Goal: Navigation & Orientation: Find specific page/section

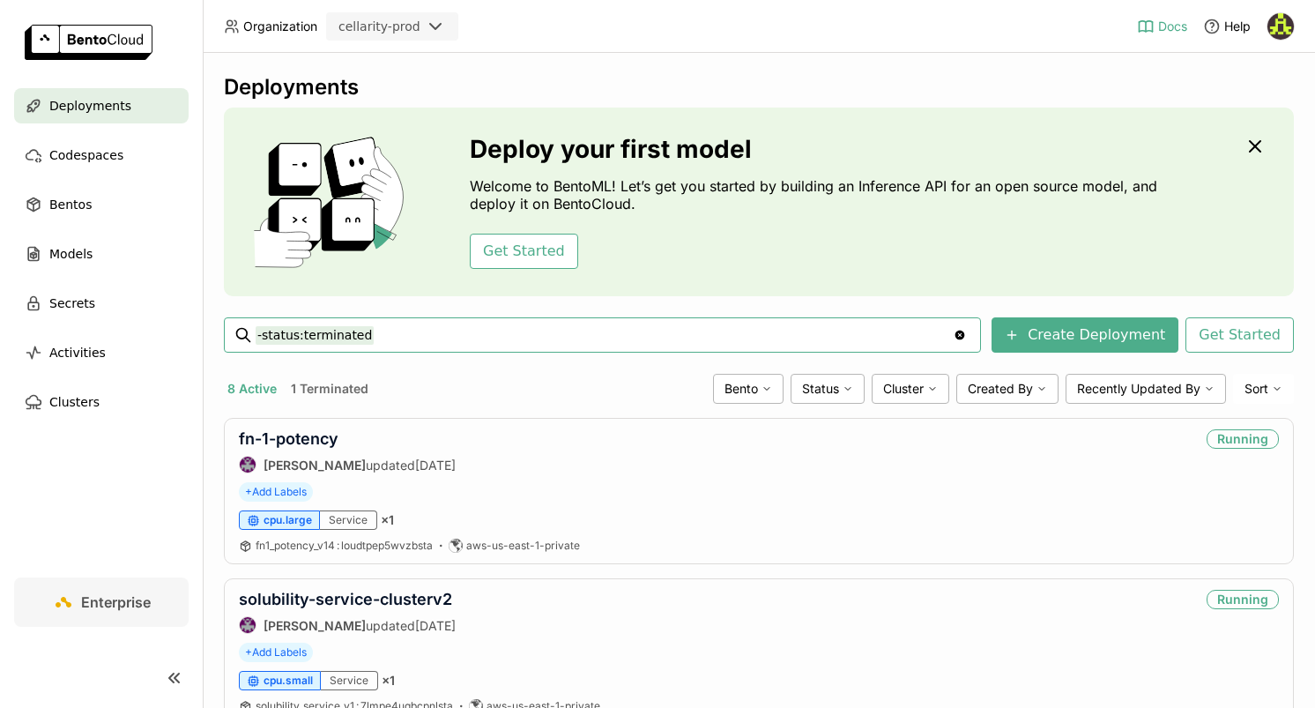
click at [1164, 26] on span "Docs" at bounding box center [1172, 27] width 29 height 16
click at [70, 257] on span "Models" at bounding box center [70, 253] width 43 height 21
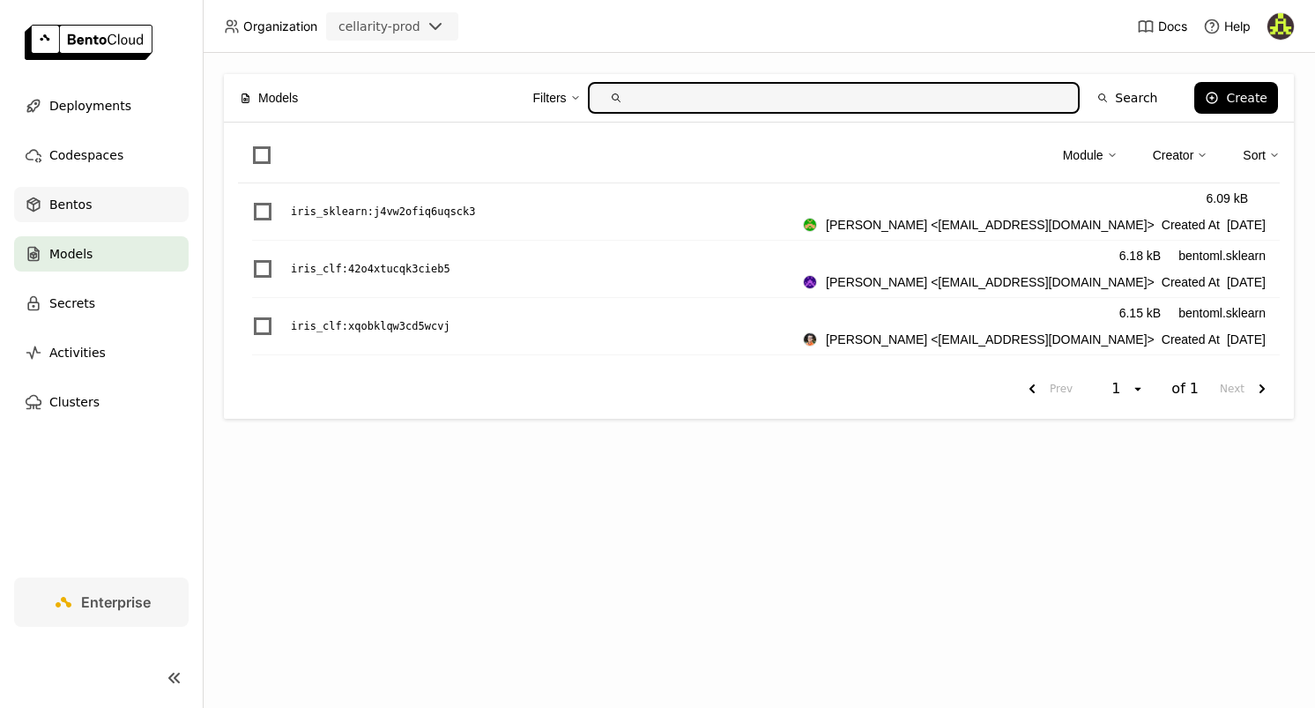
click at [69, 205] on span "Bentos" at bounding box center [70, 204] width 42 height 21
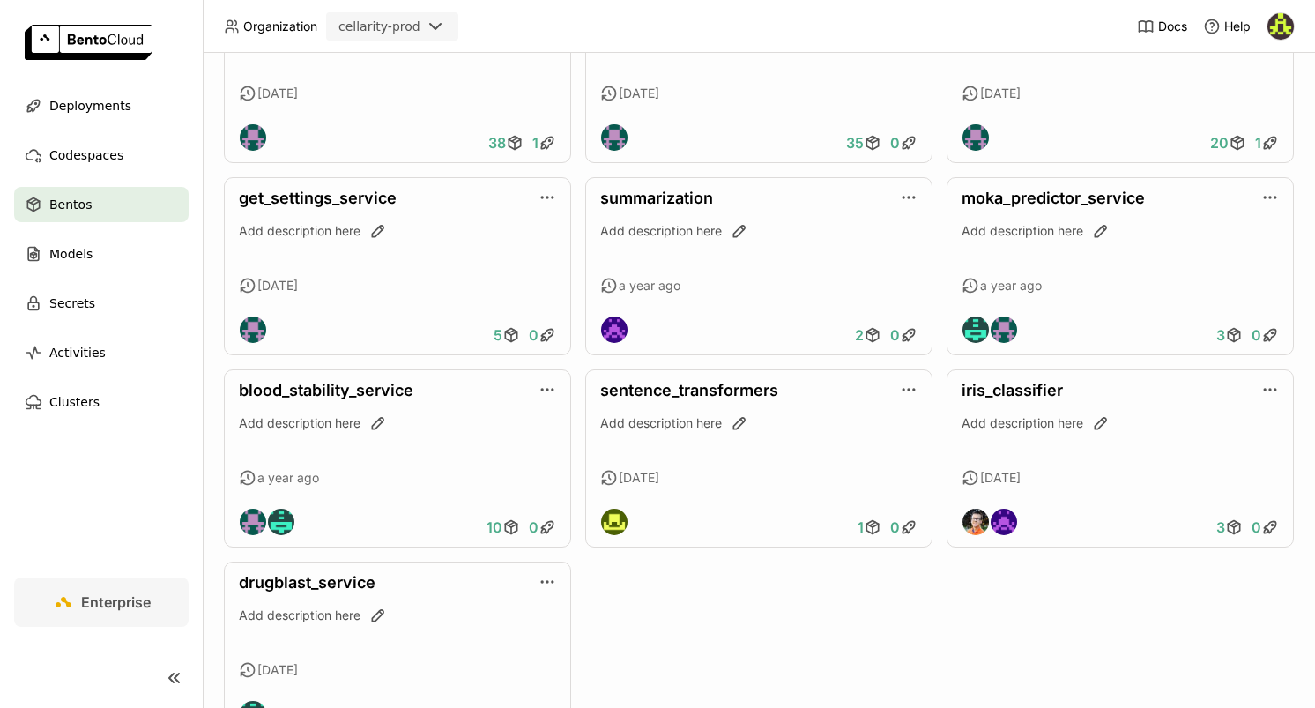
scroll to position [1563, 0]
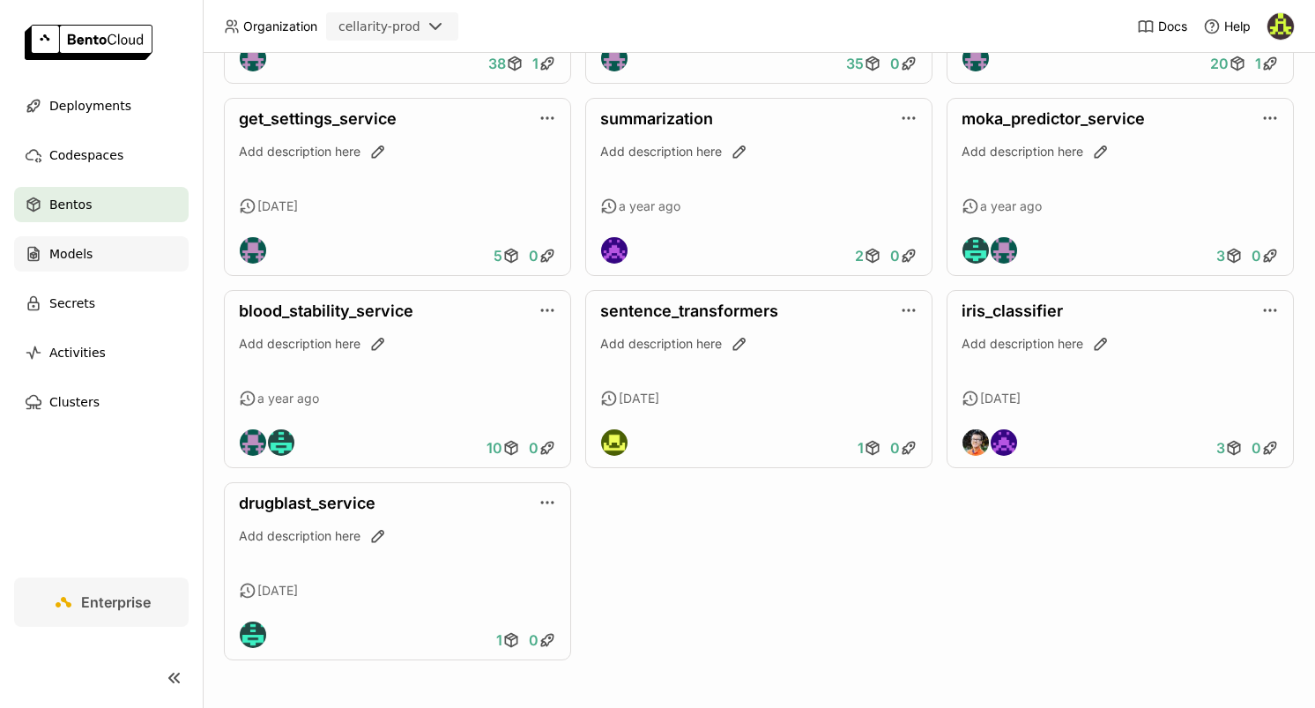
click at [79, 259] on span "Models" at bounding box center [70, 253] width 43 height 21
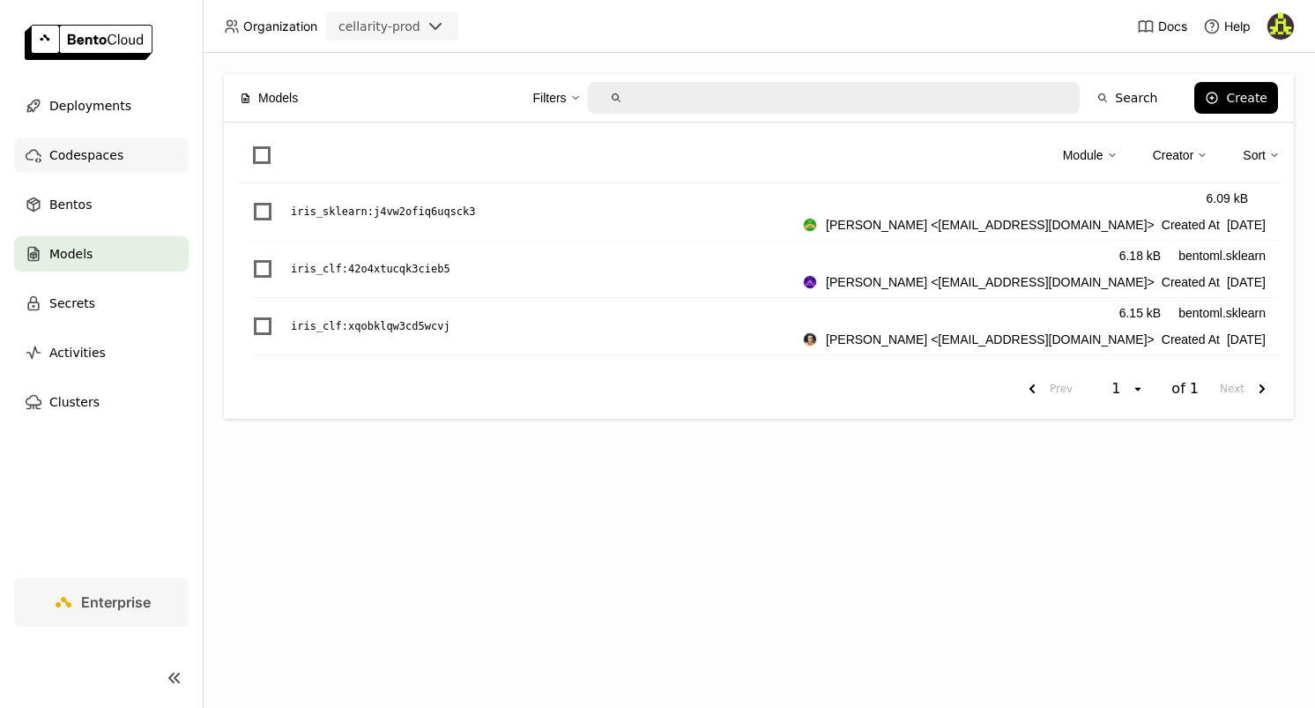
click at [106, 157] on span "Codespaces" at bounding box center [86, 155] width 74 height 21
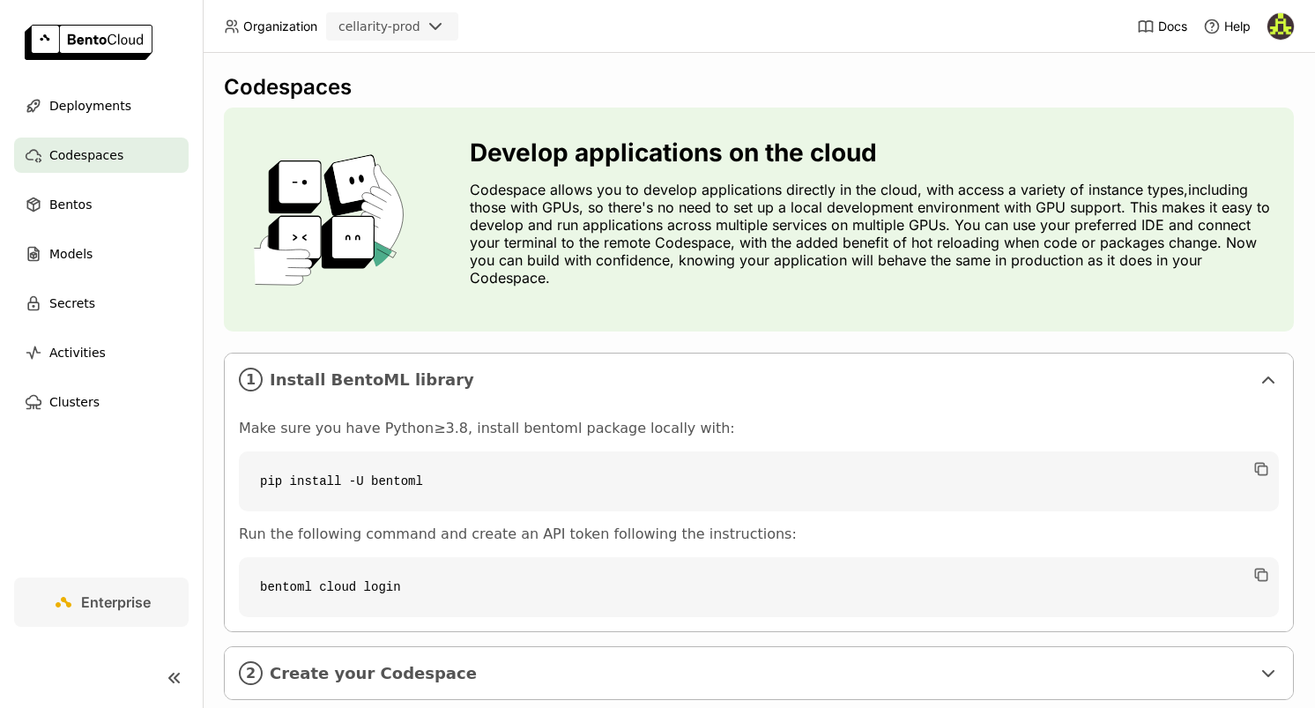
scroll to position [108, 0]
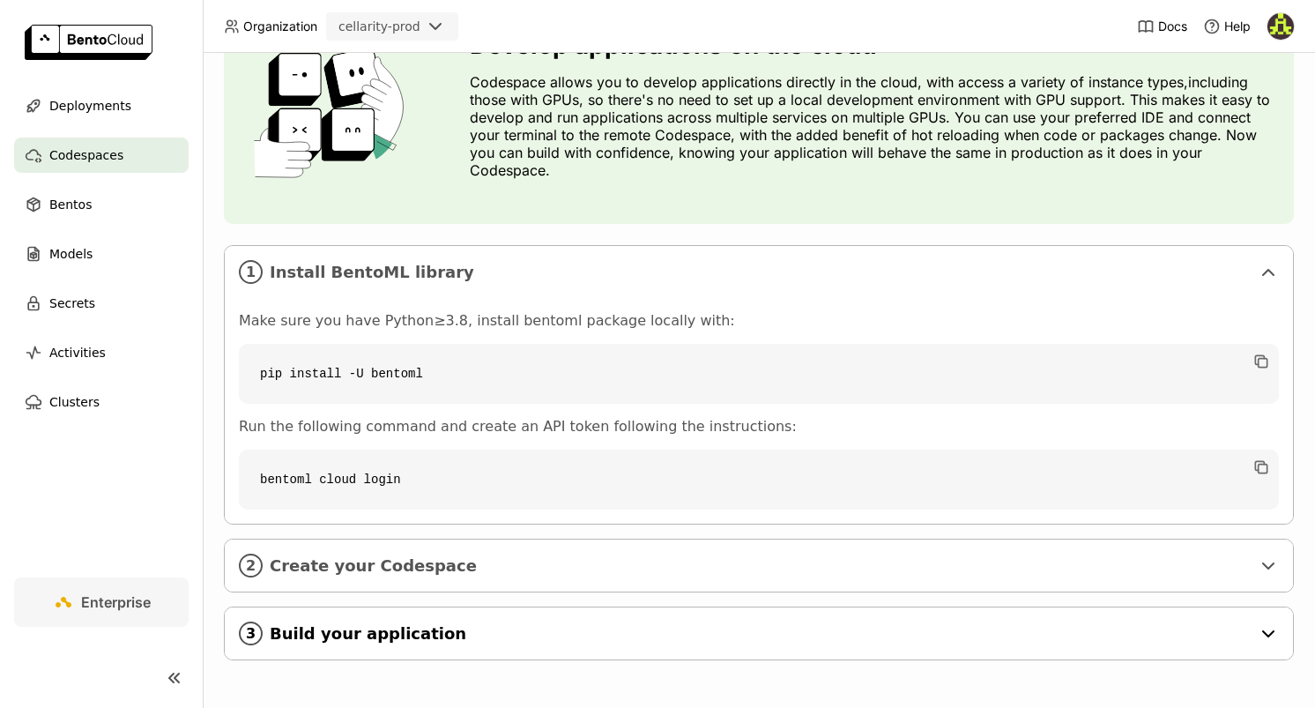
click at [719, 632] on span "Build your application" at bounding box center [760, 633] width 981 height 19
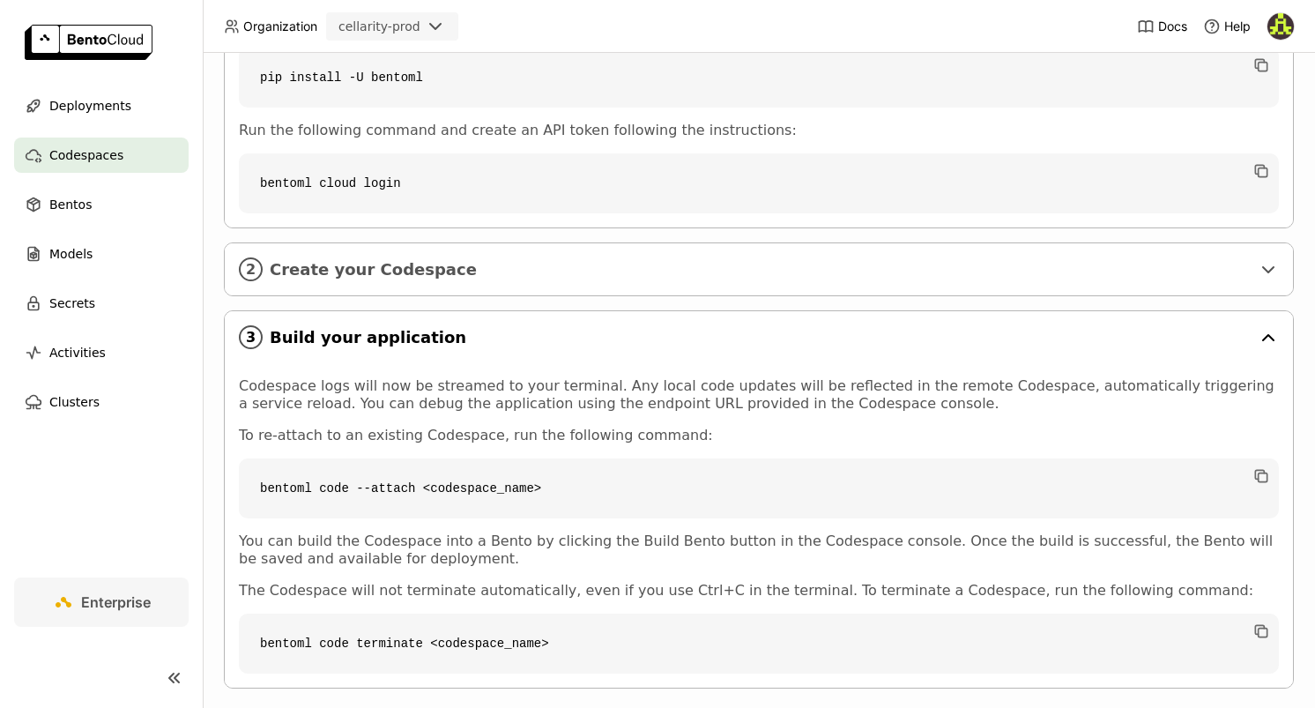
scroll to position [432, 0]
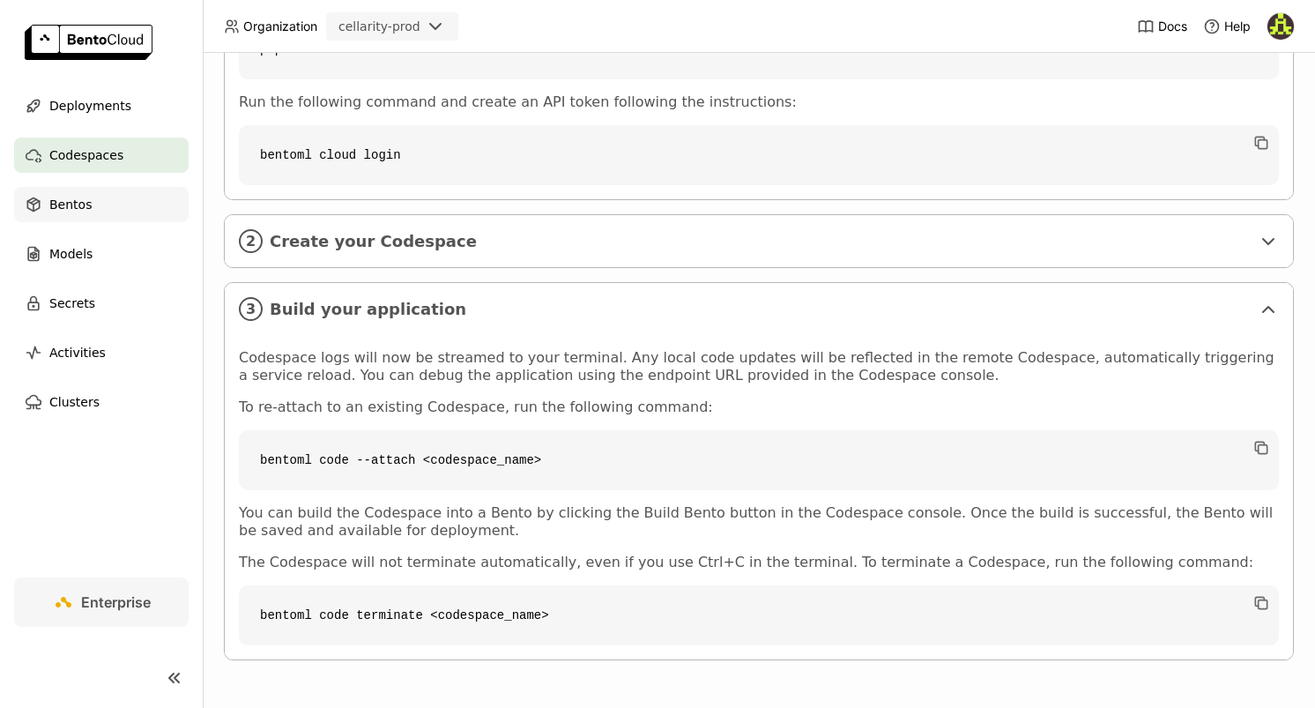
click at [87, 205] on span "Bentos" at bounding box center [70, 204] width 42 height 21
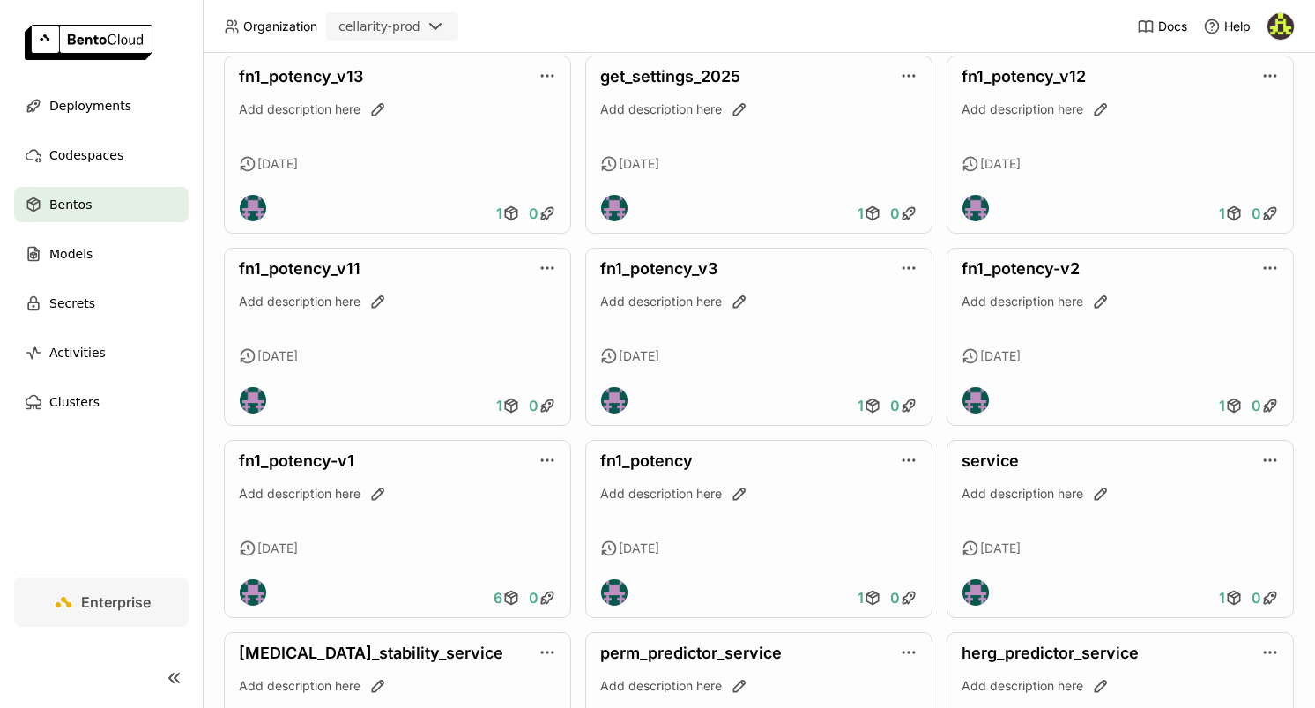
scroll to position [645, 0]
click at [327, 74] on link "fn1_potency_v13" at bounding box center [301, 75] width 124 height 19
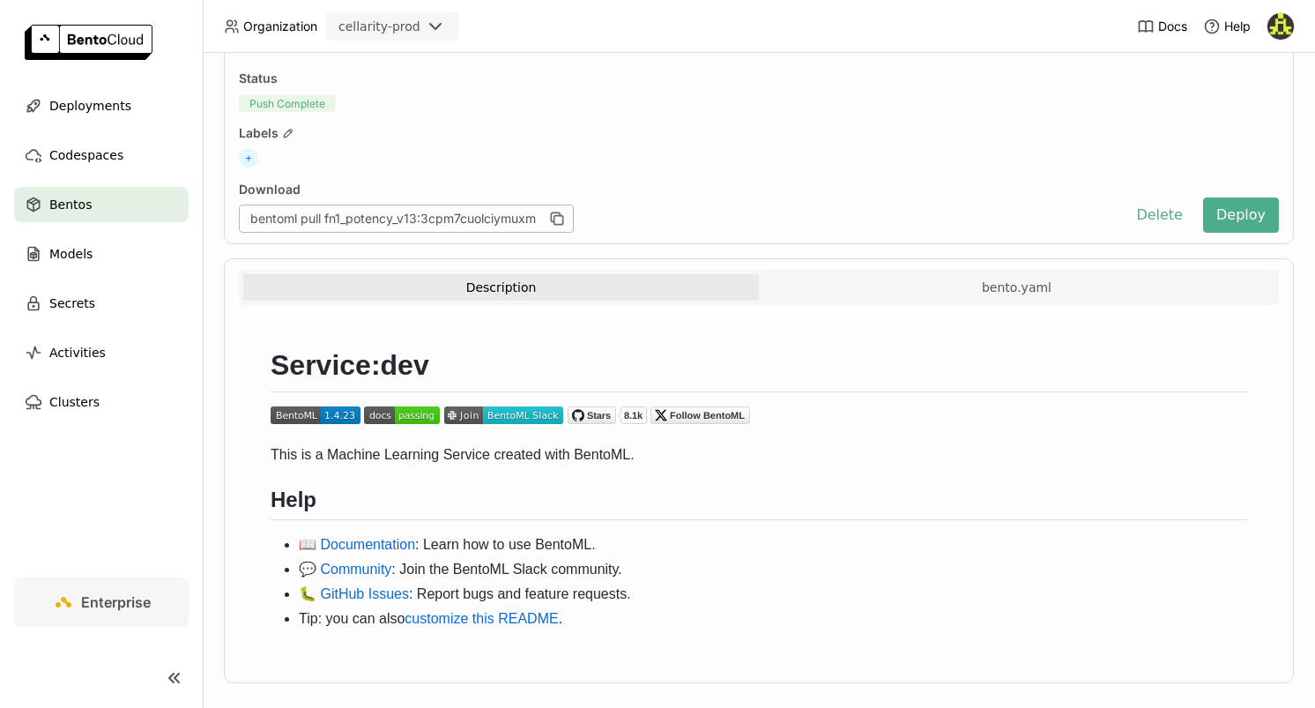
scroll to position [141, 0]
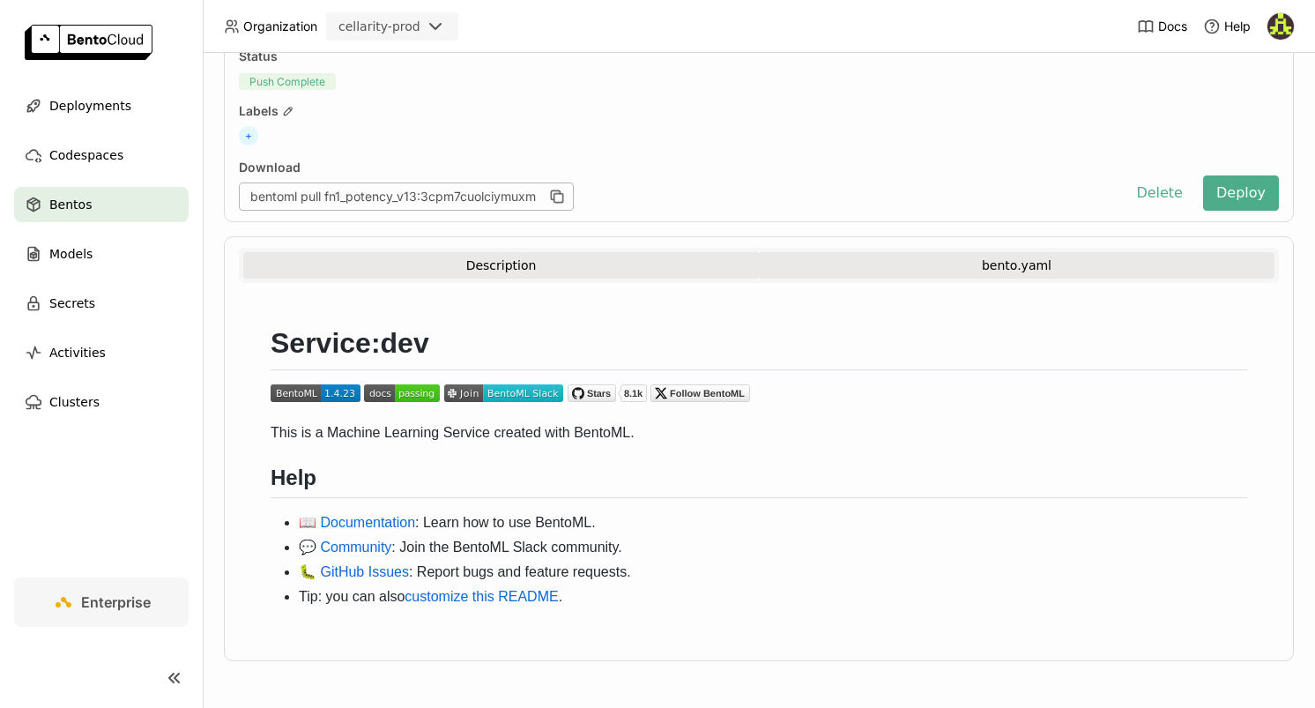
click at [1009, 264] on button "bento.yaml" at bounding box center [1017, 265] width 516 height 26
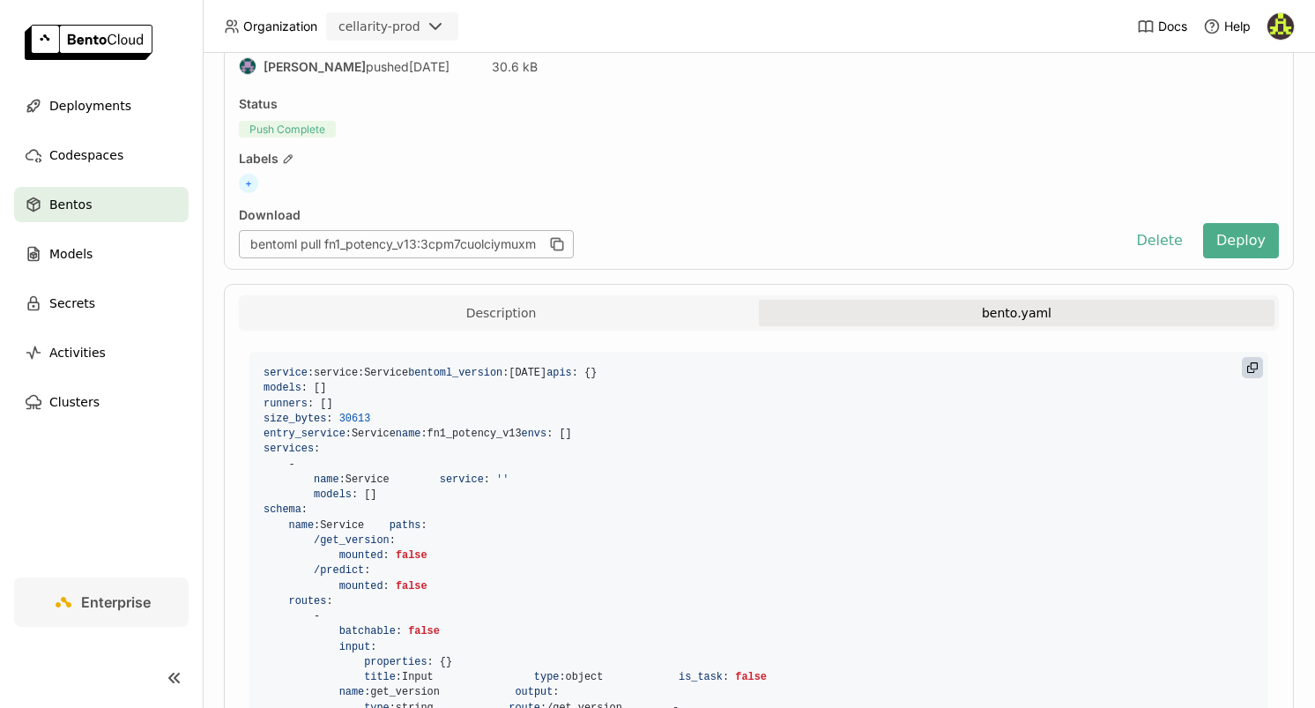
scroll to position [0, 0]
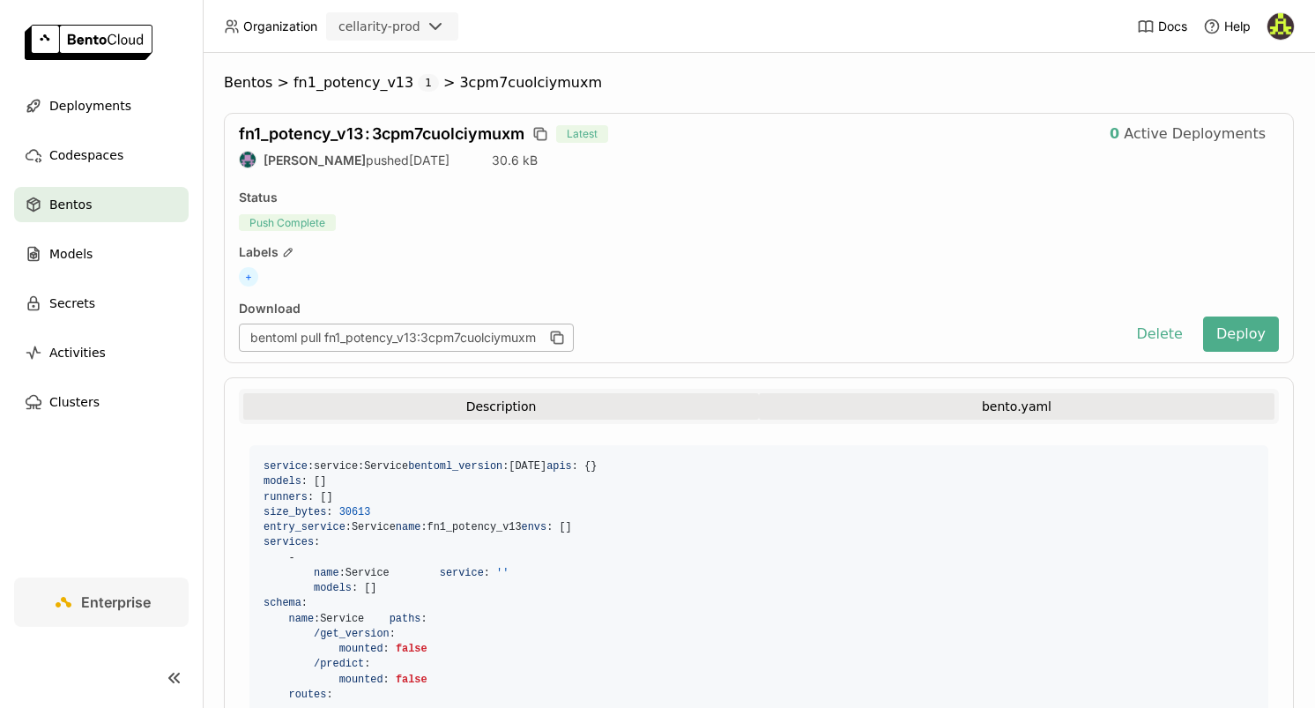
click at [488, 407] on button "Description" at bounding box center [501, 406] width 516 height 26
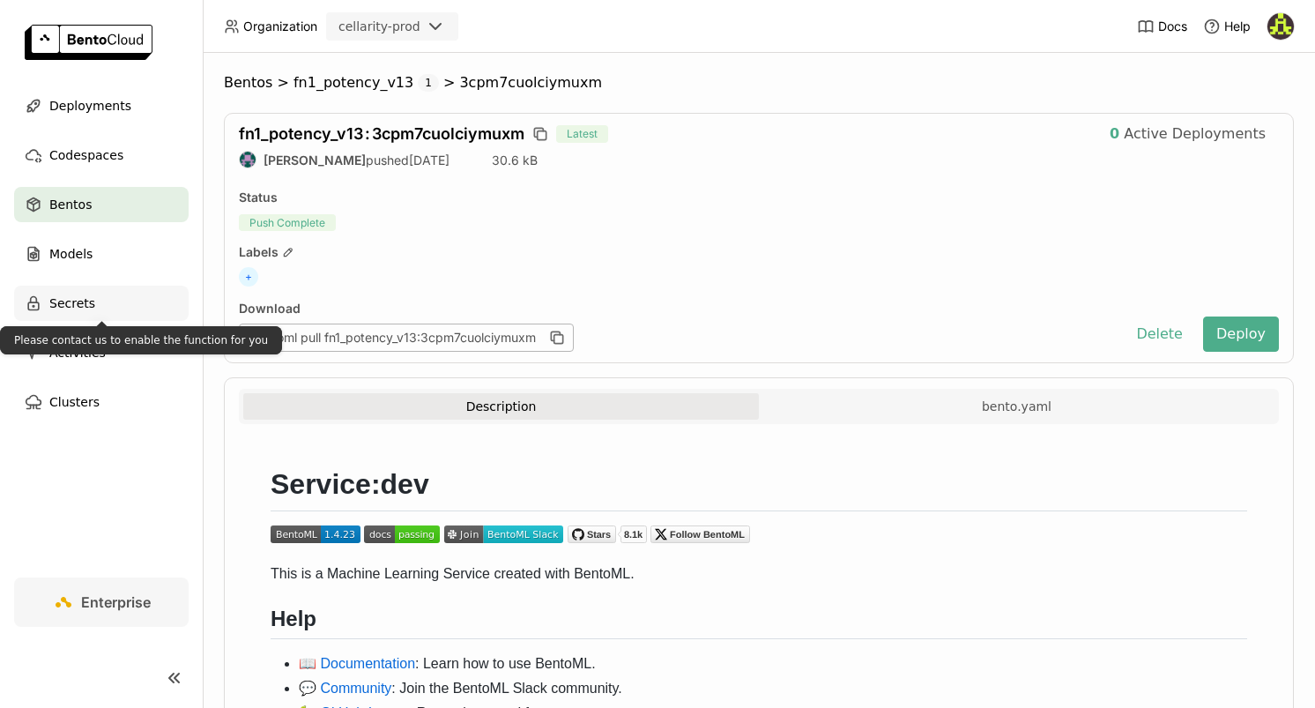
click at [90, 301] on span "Secrets" at bounding box center [72, 303] width 46 height 21
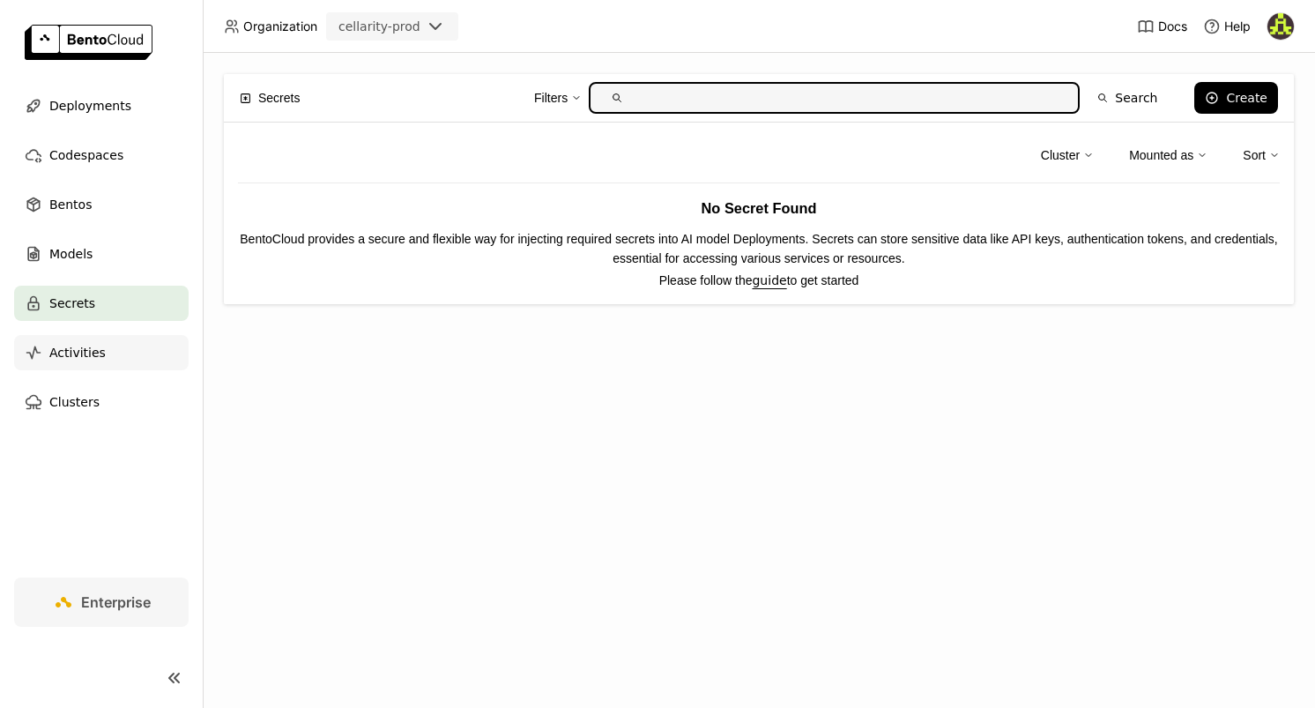
click at [85, 355] on span "Activities" at bounding box center [77, 352] width 56 height 21
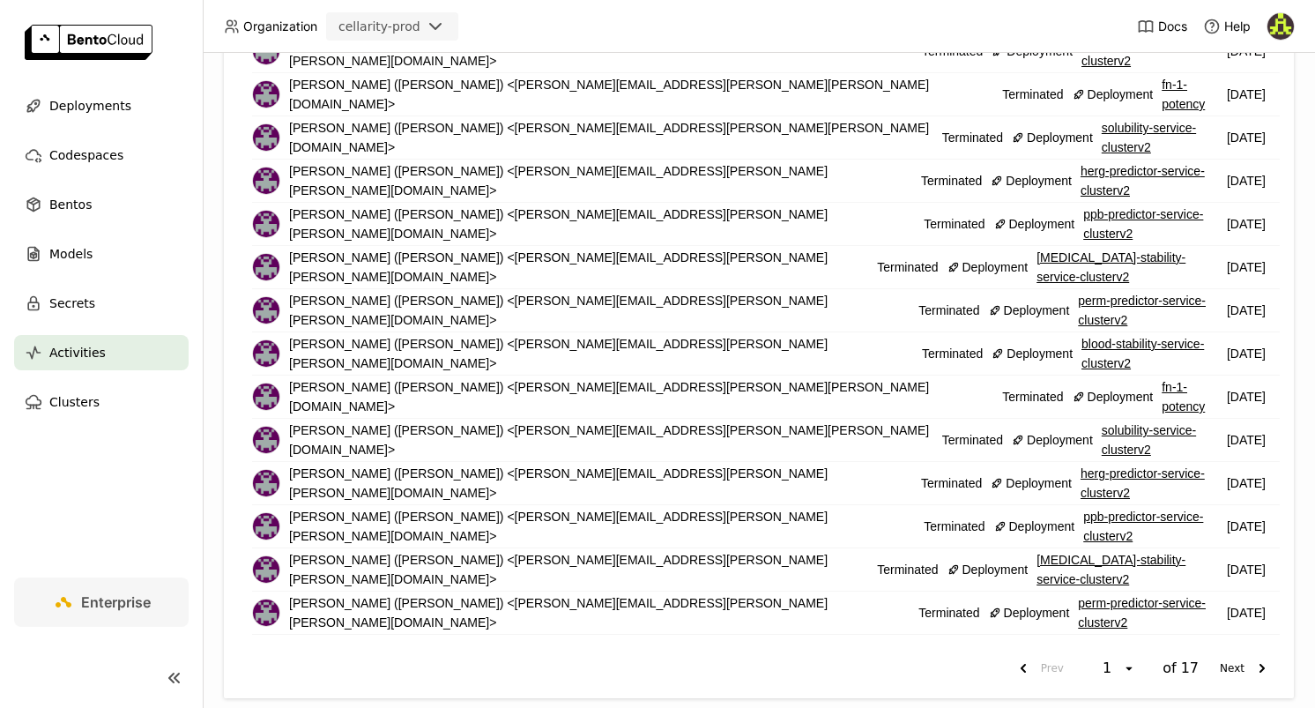
scroll to position [438, 0]
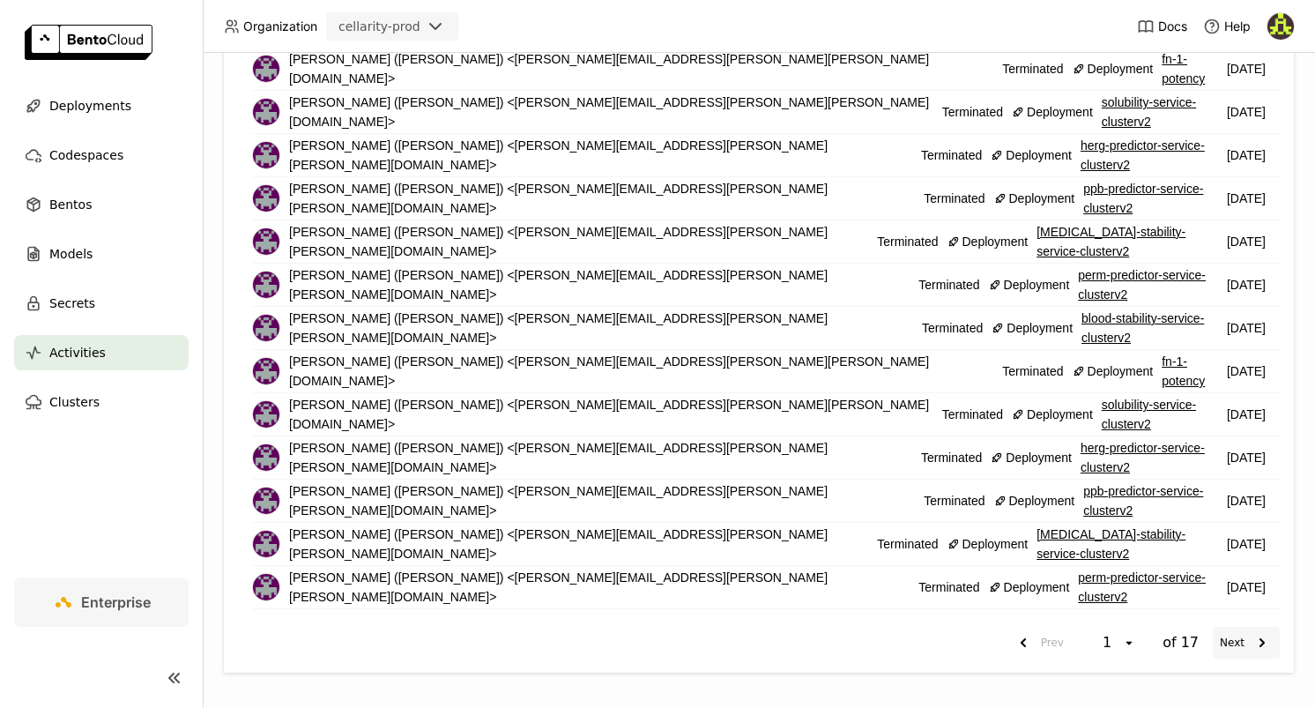
click at [1238, 645] on button "Next" at bounding box center [1246, 643] width 67 height 32
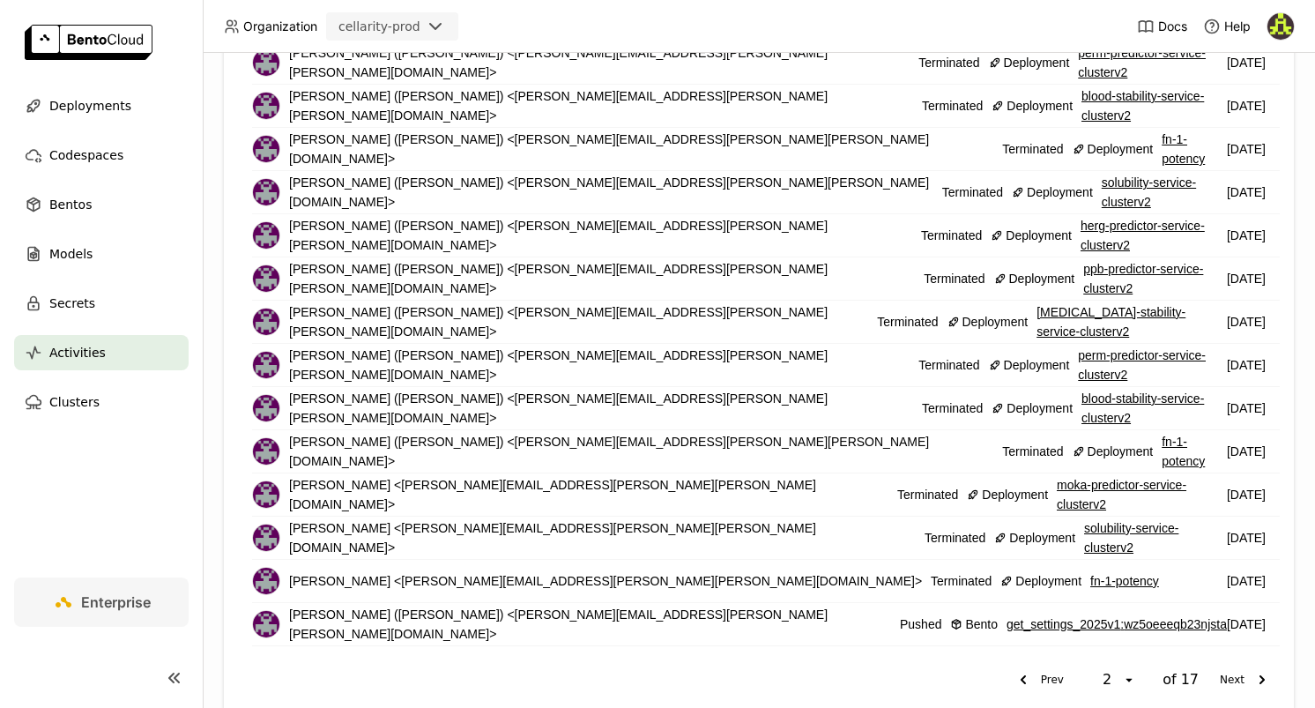
scroll to position [438, 0]
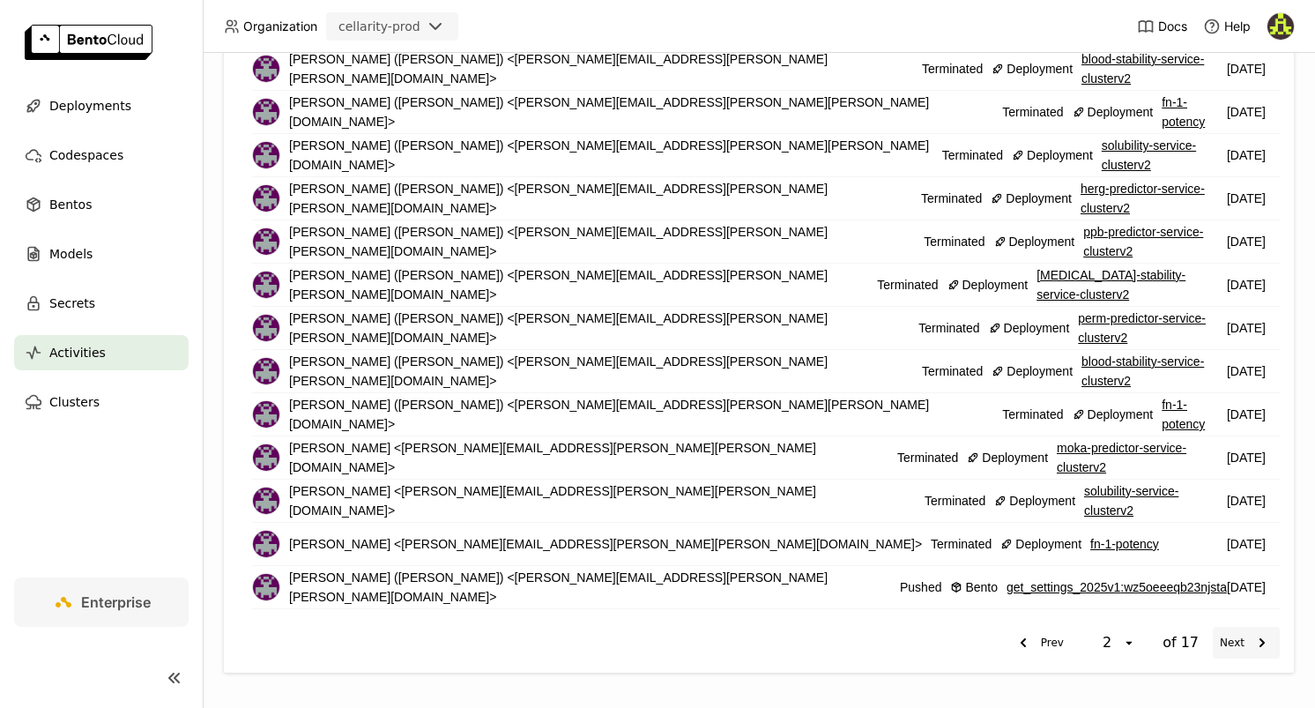
click at [1231, 643] on button "Next" at bounding box center [1246, 643] width 67 height 32
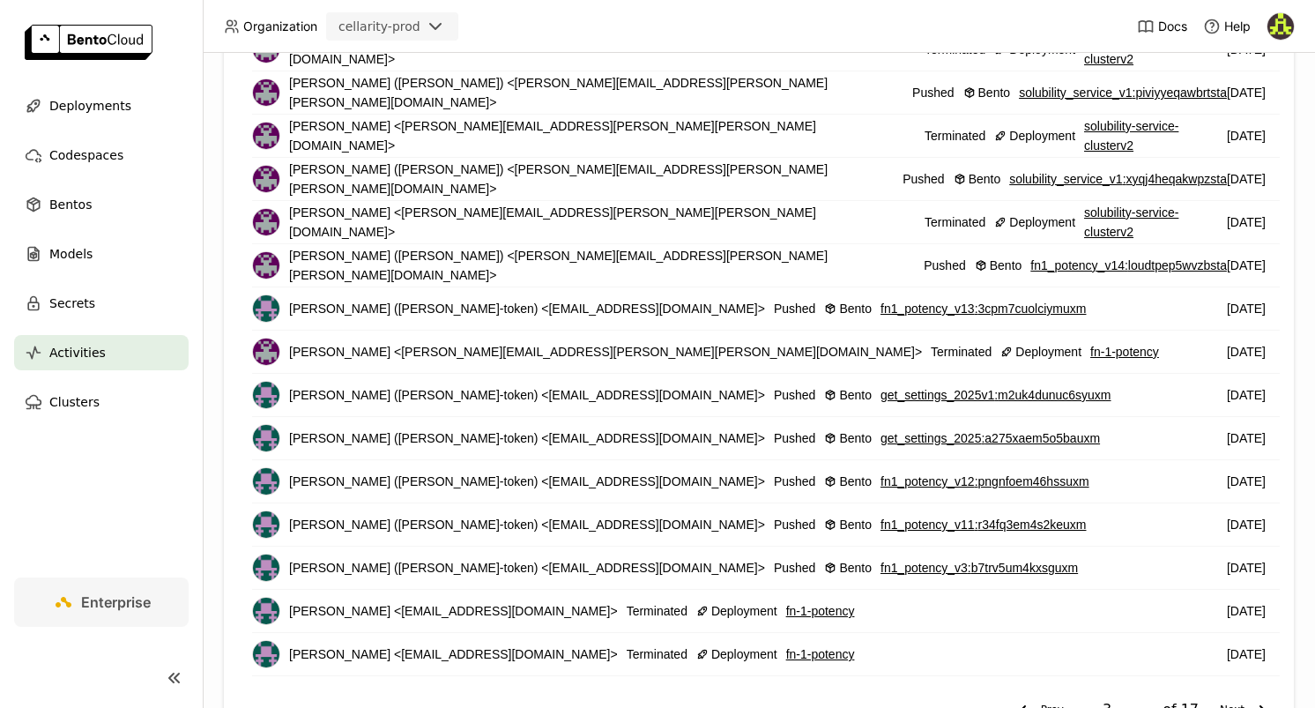
scroll to position [438, 0]
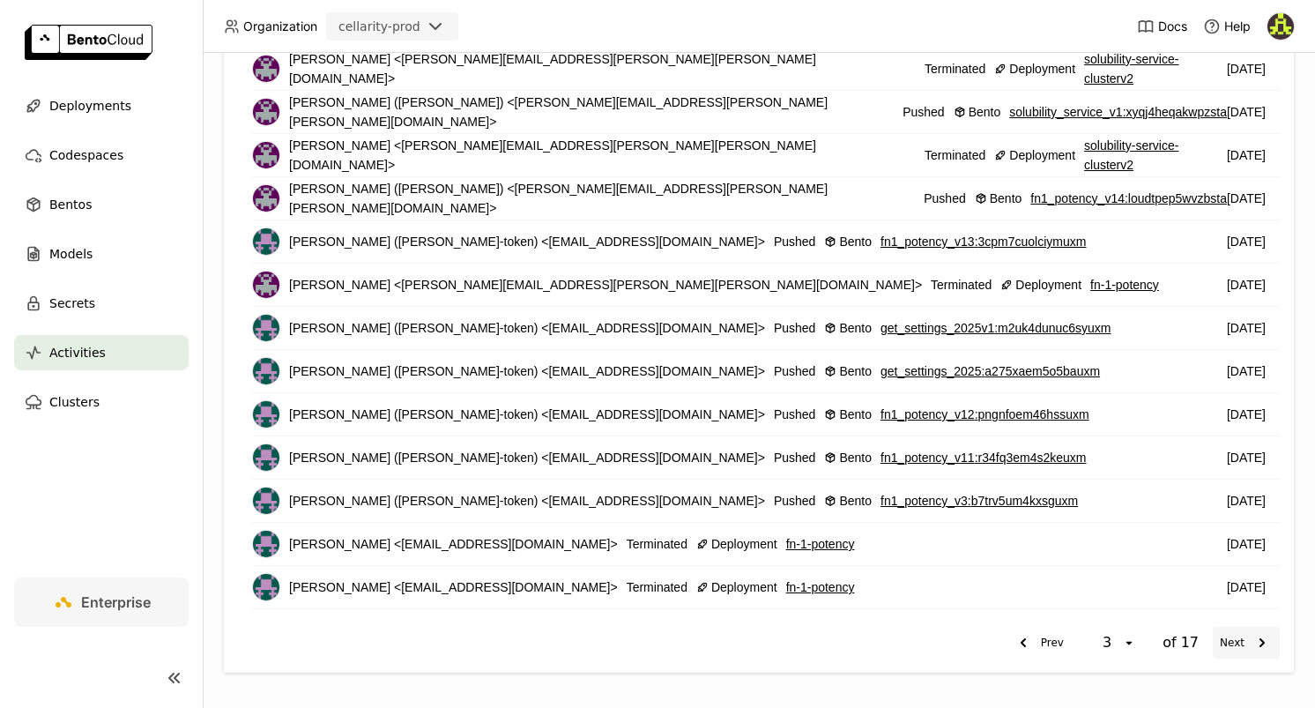
click at [1233, 647] on button "Next" at bounding box center [1246, 643] width 67 height 32
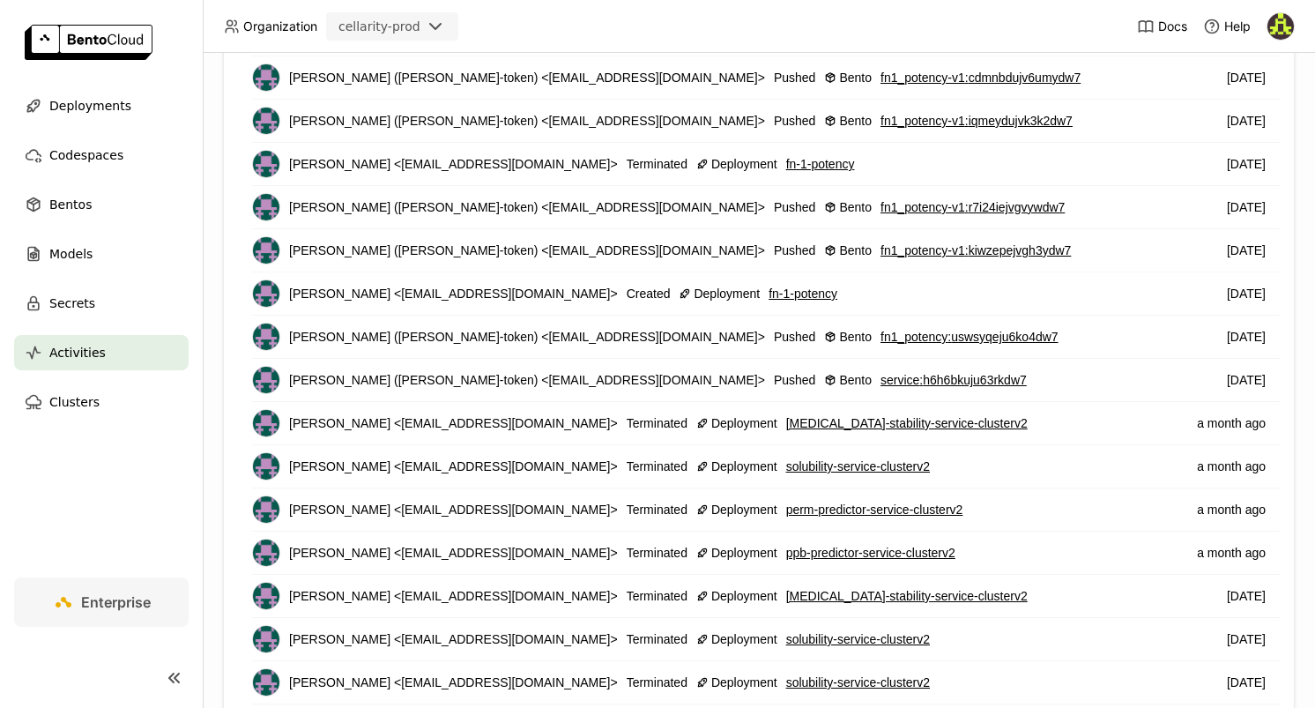
scroll to position [438, 0]
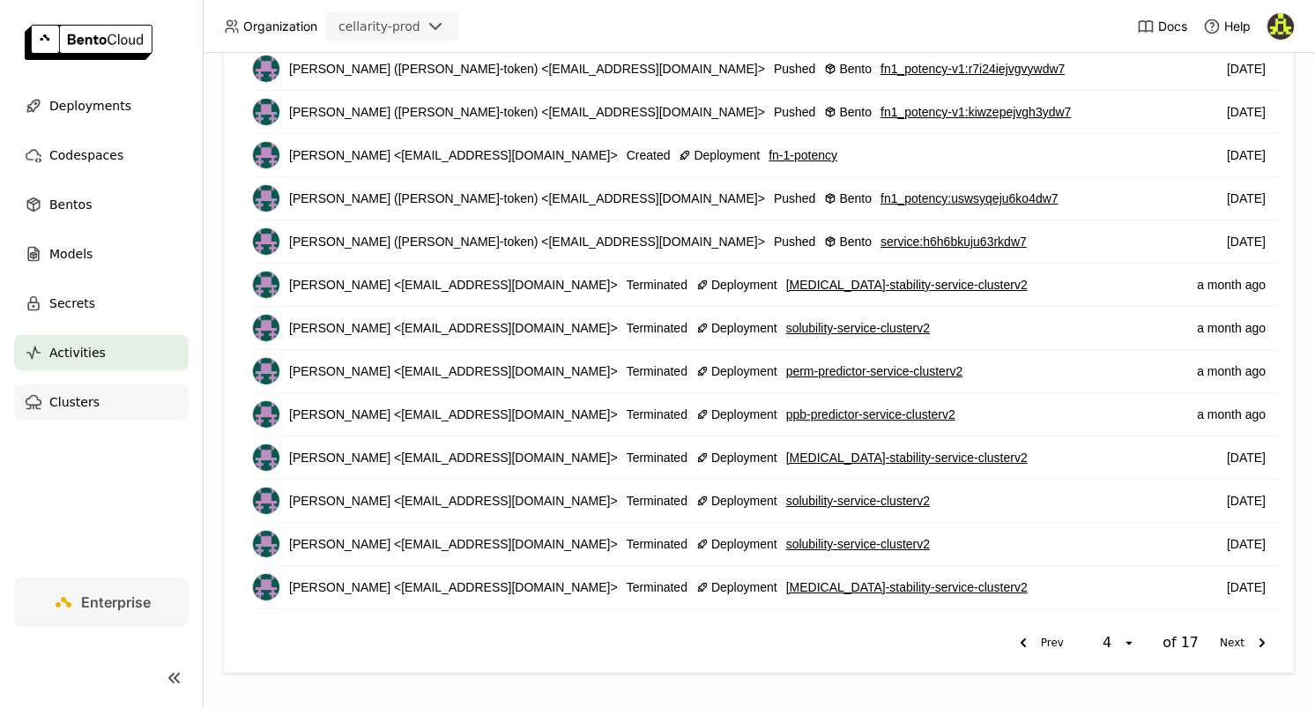
click at [81, 405] on span "Clusters" at bounding box center [74, 401] width 50 height 21
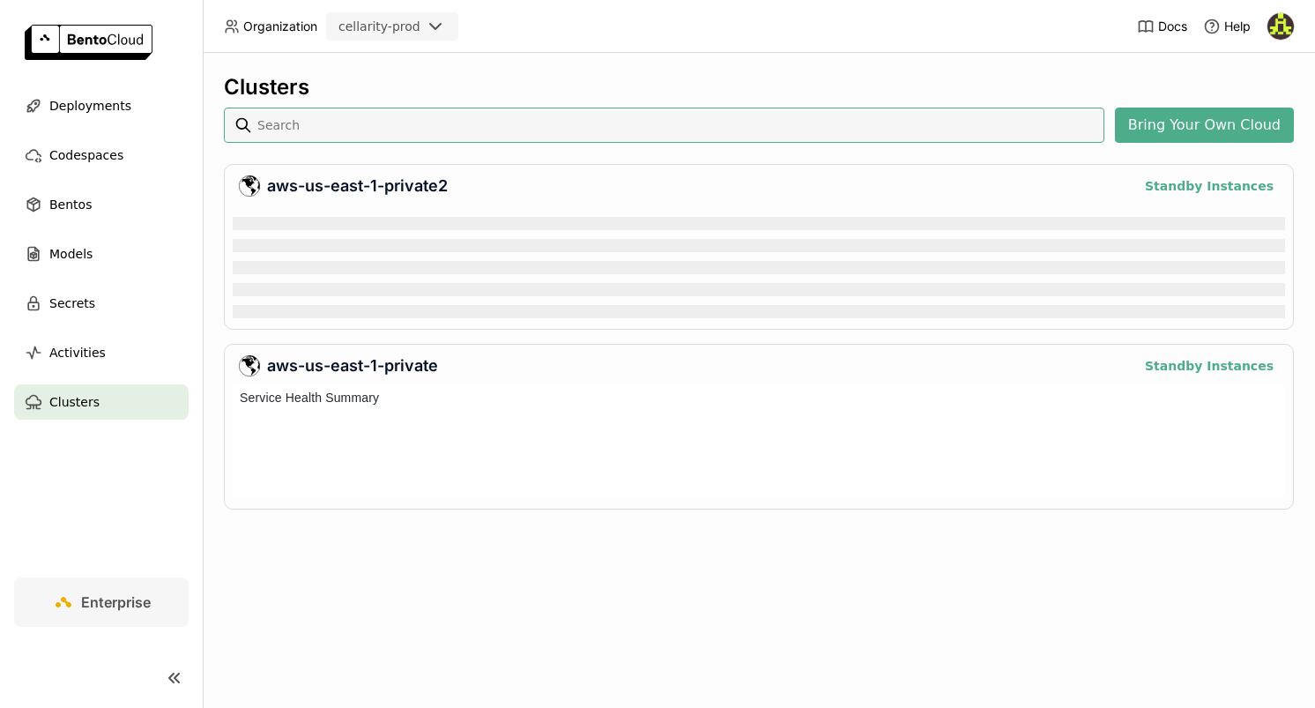
scroll to position [115, 1052]
click at [110, 108] on span "Deployments" at bounding box center [90, 105] width 82 height 21
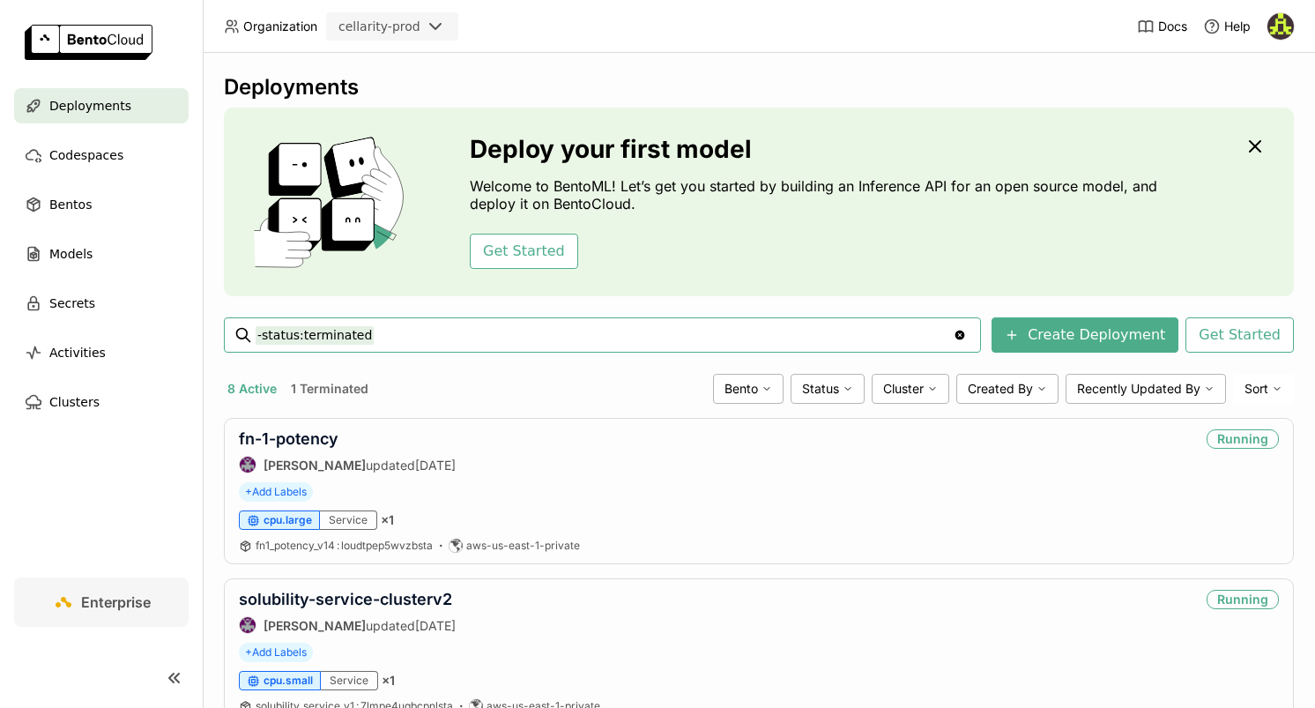
click at [965, 334] on icon "Clear value" at bounding box center [961, 336] width 10 height 10
click at [844, 390] on icon at bounding box center [848, 388] width 11 height 11
click at [699, 429] on div "Running" at bounding box center [759, 431] width 190 height 21
